Goal: Transaction & Acquisition: Purchase product/service

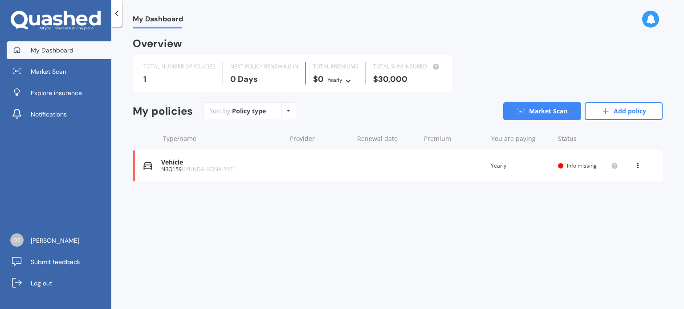
click at [637, 167] on icon at bounding box center [637, 164] width 6 height 5
click at [615, 200] on div "Delete" at bounding box center [618, 201] width 88 height 18
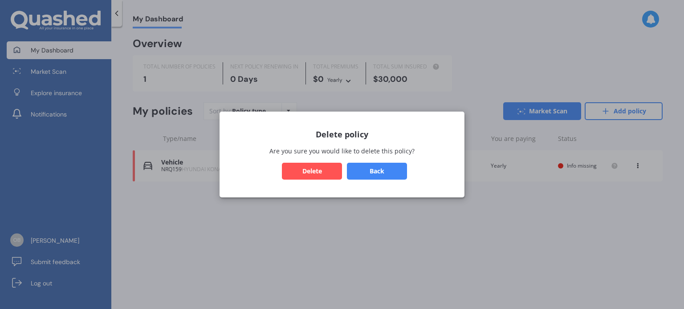
click at [321, 170] on button "Delete" at bounding box center [312, 171] width 60 height 17
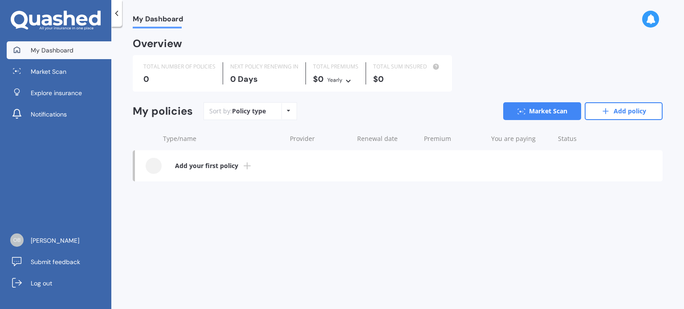
click at [115, 14] on icon at bounding box center [116, 13] width 9 height 9
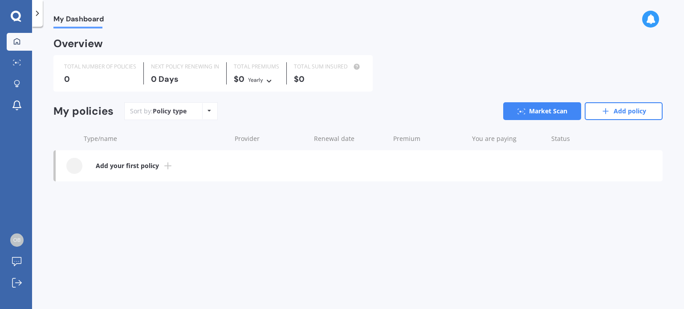
click at [207, 113] on icon at bounding box center [209, 110] width 4 height 5
click at [14, 14] on icon at bounding box center [16, 17] width 11 height 12
click at [13, 42] on icon at bounding box center [16, 41] width 7 height 7
click at [16, 82] on icon at bounding box center [17, 84] width 6 height 8
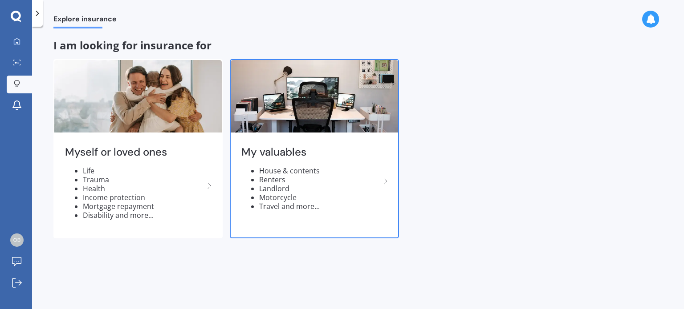
click at [386, 183] on icon at bounding box center [385, 181] width 11 height 11
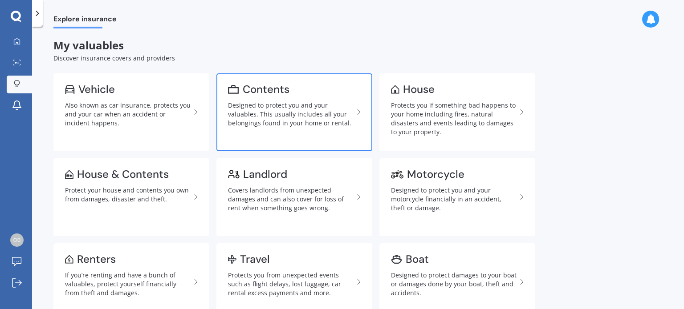
click at [251, 110] on div "Designed to protect you and your valuables. This usually includes all your belo…" at bounding box center [291, 114] width 126 height 27
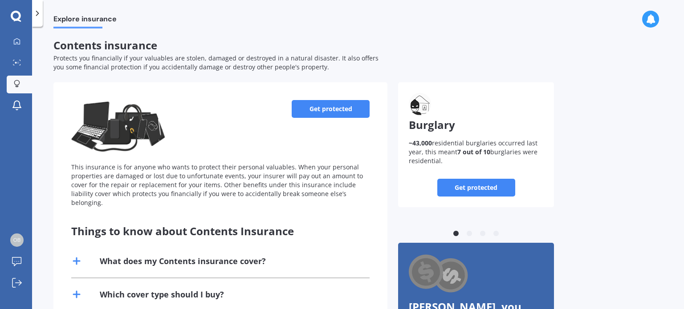
click at [333, 112] on link "Get protected" at bounding box center [331, 109] width 78 height 18
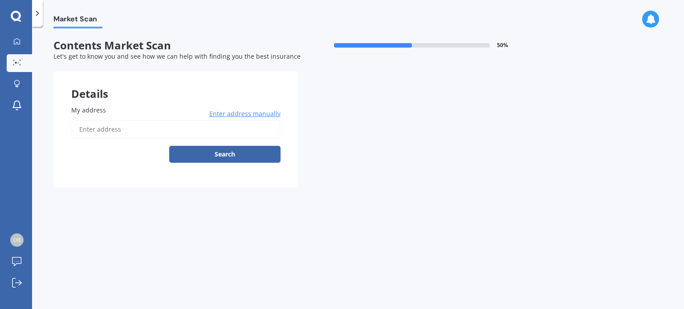
click at [85, 112] on span "My address" at bounding box center [88, 110] width 35 height 8
click at [85, 120] on input "My address" at bounding box center [175, 129] width 209 height 19
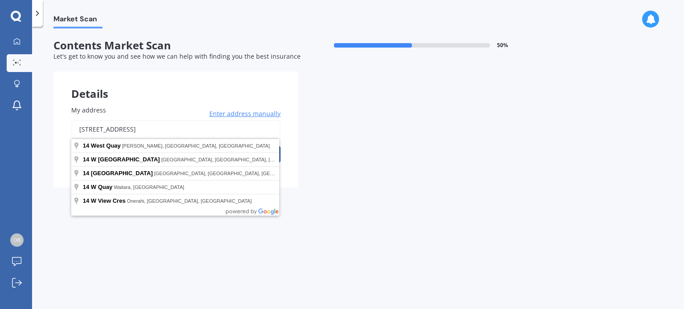
click at [77, 130] on input "[STREET_ADDRESS]" at bounding box center [175, 129] width 209 height 19
click at [149, 130] on input "[STREET_ADDRESS]" at bounding box center [175, 129] width 209 height 19
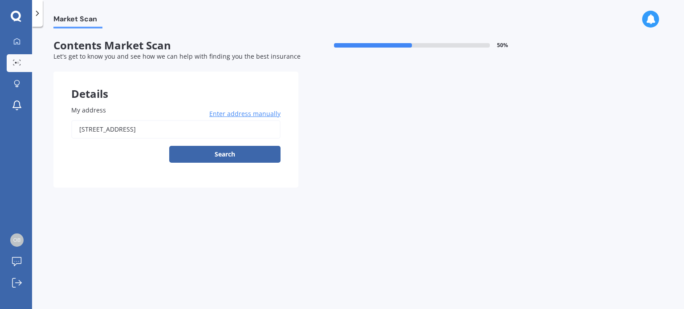
type input "[STREET_ADDRESS]"
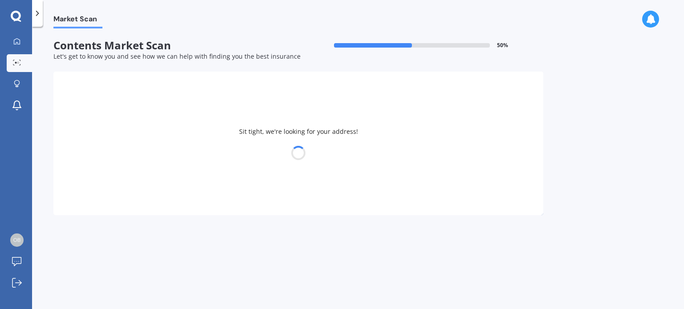
select select "22"
select select "04"
select select "1952"
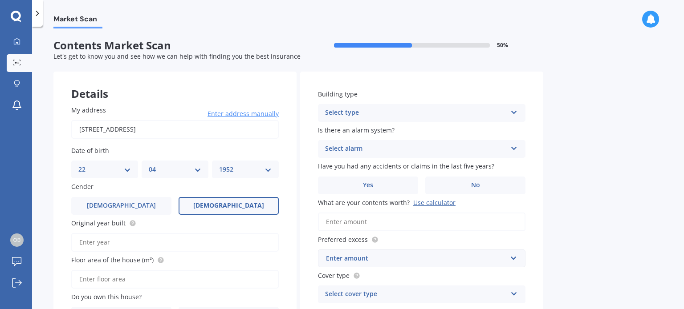
click at [100, 239] on input "Original year built" at bounding box center [174, 242] width 207 height 19
type input "2008"
click at [80, 277] on input "Floor area of the house (m²)" at bounding box center [174, 279] width 207 height 19
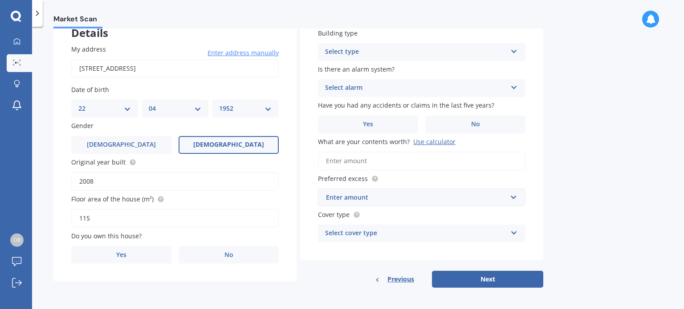
scroll to position [63, 0]
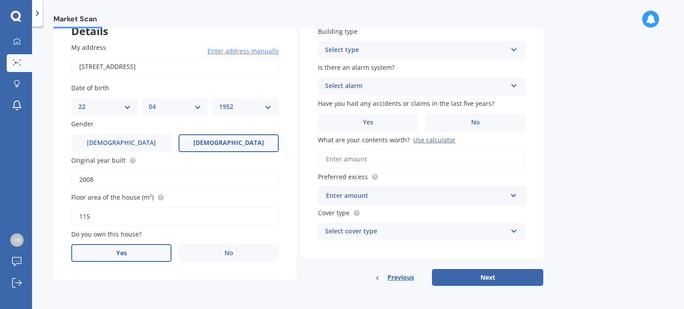
type input "115"
click at [131, 255] on label "Yes" at bounding box center [121, 253] width 100 height 18
click at [0, 0] on input "Yes" at bounding box center [0, 0] width 0 height 0
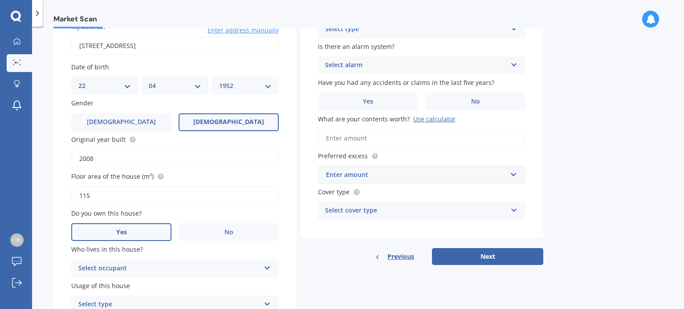
click at [266, 266] on icon at bounding box center [268, 267] width 8 height 6
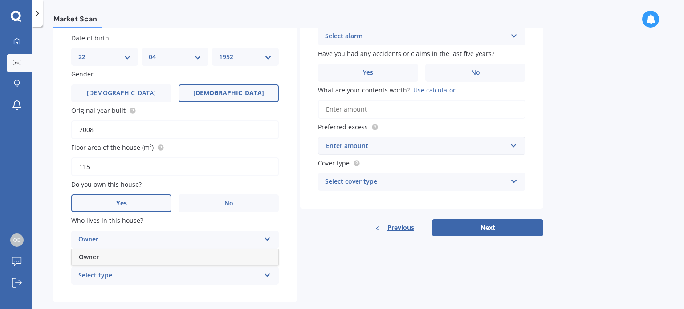
scroll to position [128, 0]
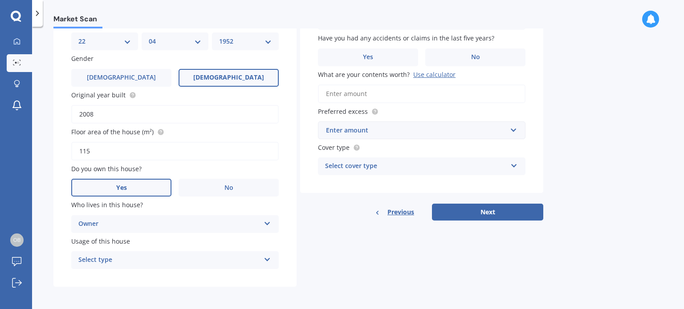
click at [97, 259] on div "Select type" at bounding box center [169, 260] width 182 height 11
click at [104, 274] on span "Permanent" at bounding box center [96, 277] width 34 height 8
click at [481, 61] on label "No" at bounding box center [475, 58] width 100 height 18
click at [0, 0] on input "No" at bounding box center [0, 0] width 0 height 0
click at [374, 96] on input "What are your contents worth? Use calculator" at bounding box center [421, 94] width 207 height 19
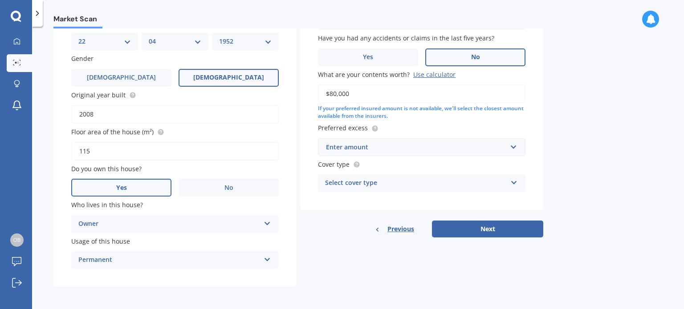
type input "$80,000"
click at [511, 148] on input "text" at bounding box center [418, 147] width 199 height 17
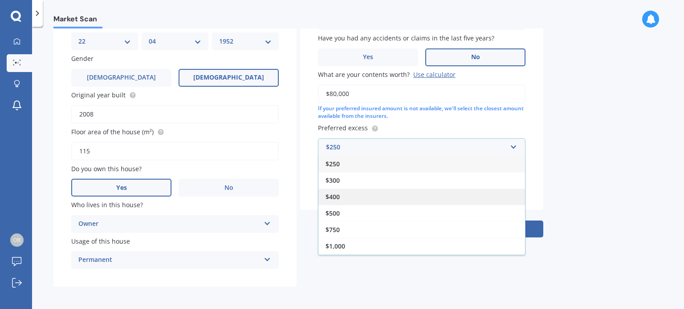
click at [341, 195] on div "$400" at bounding box center [421, 197] width 207 height 16
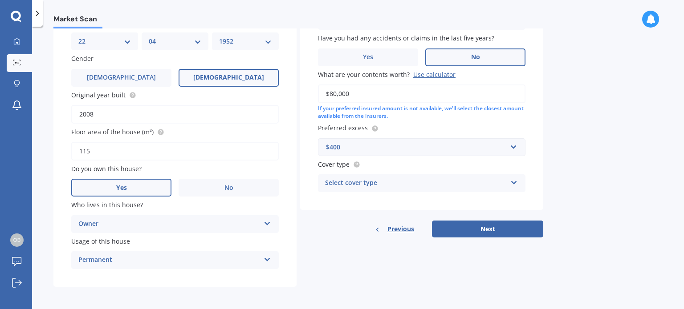
click at [515, 182] on icon at bounding box center [514, 181] width 8 height 6
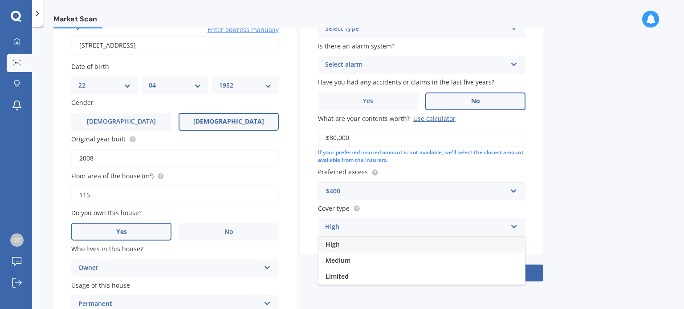
scroll to position [84, 0]
click at [350, 258] on span "Medium" at bounding box center [337, 261] width 25 height 8
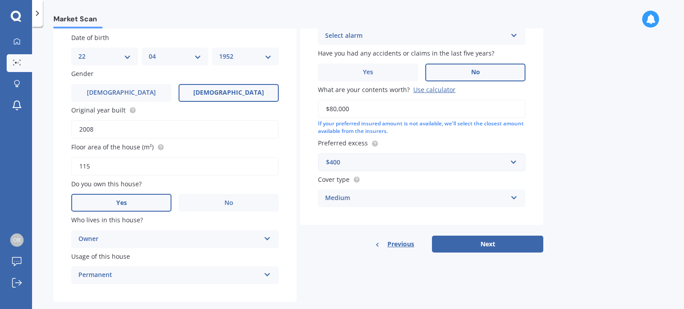
scroll to position [128, 0]
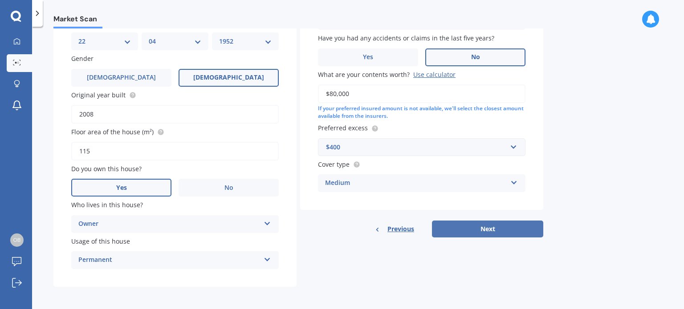
click at [490, 234] on button "Next" at bounding box center [487, 229] width 111 height 17
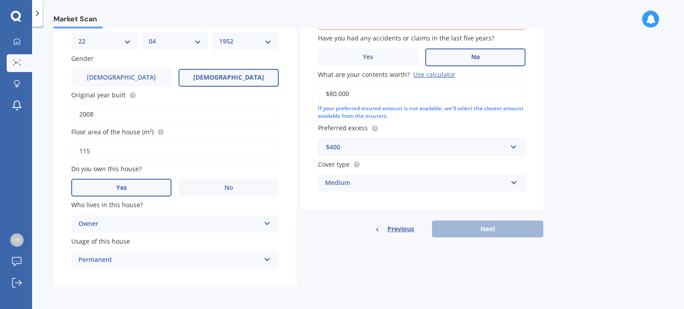
scroll to position [61, 0]
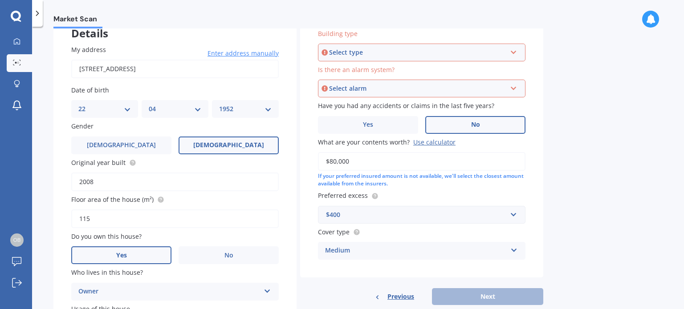
click at [512, 53] on icon at bounding box center [514, 51] width 8 height 6
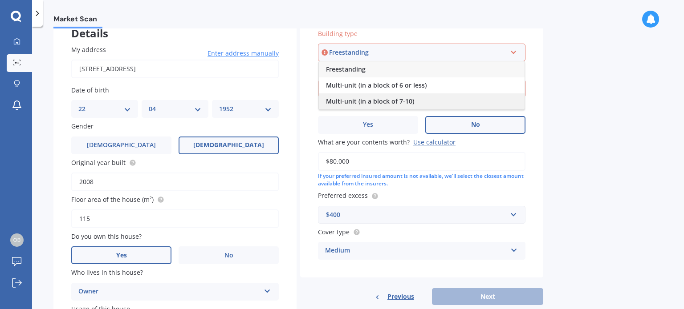
click at [392, 101] on span "Multi-unit (in a block of 7-10)" at bounding box center [370, 101] width 88 height 8
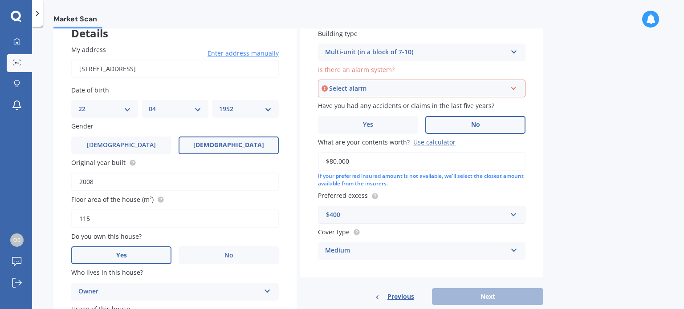
click at [513, 89] on icon at bounding box center [514, 87] width 8 height 6
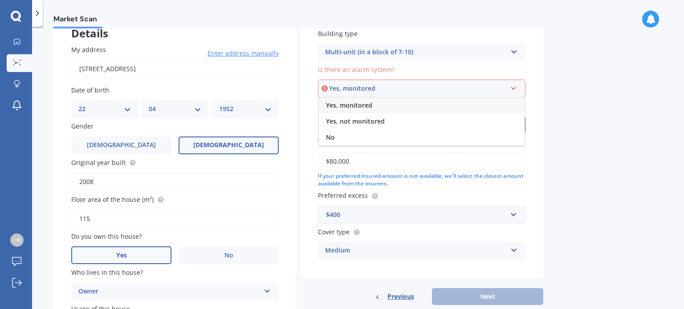
click at [361, 108] on span "Yes, monitored" at bounding box center [349, 105] width 46 height 8
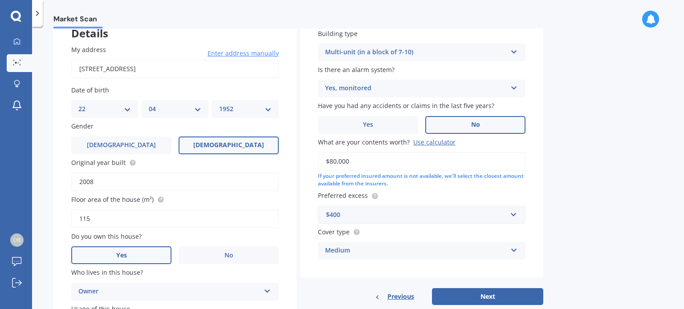
click at [515, 51] on icon at bounding box center [514, 50] width 8 height 6
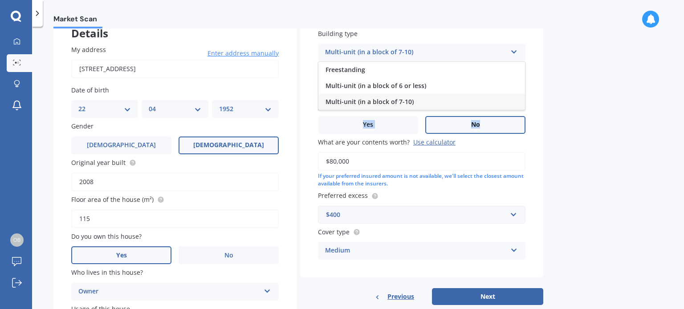
click at [602, 100] on div "Market Scan Contents Market Scan 50 % Let's get to know you and see how we can …" at bounding box center [358, 169] width 652 height 283
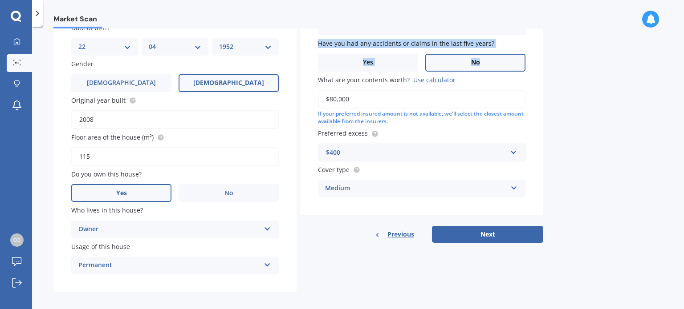
scroll to position [128, 0]
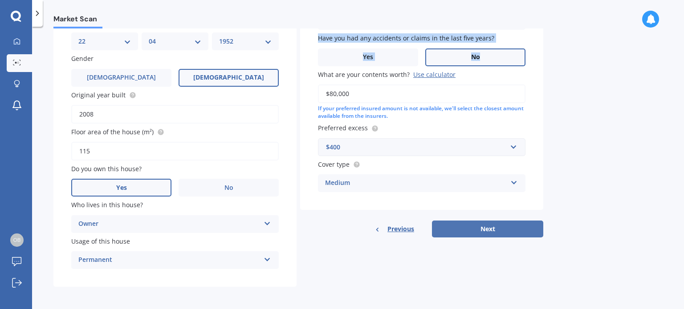
click at [483, 235] on button "Next" at bounding box center [487, 229] width 111 height 17
select select "22"
select select "04"
select select "1952"
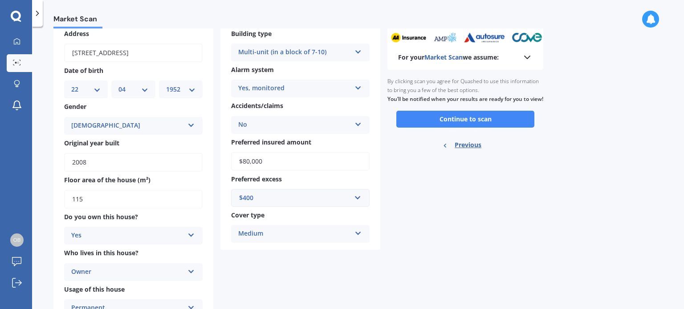
scroll to position [0, 0]
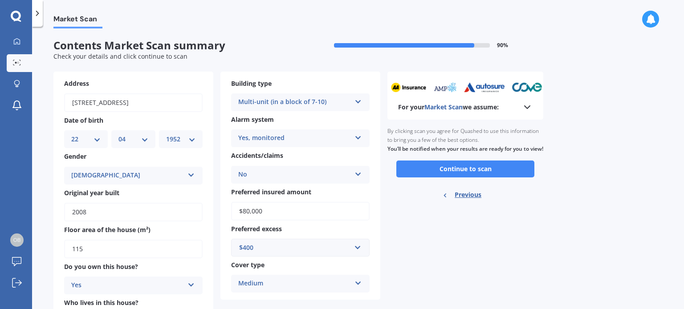
click at [525, 107] on polyline at bounding box center [526, 107] width 5 height 3
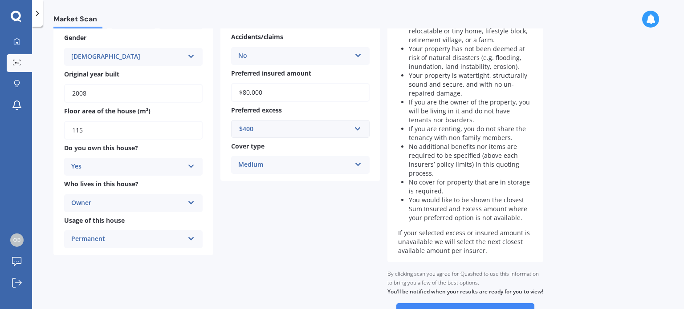
scroll to position [193, 0]
